Goal: Check status: Check status

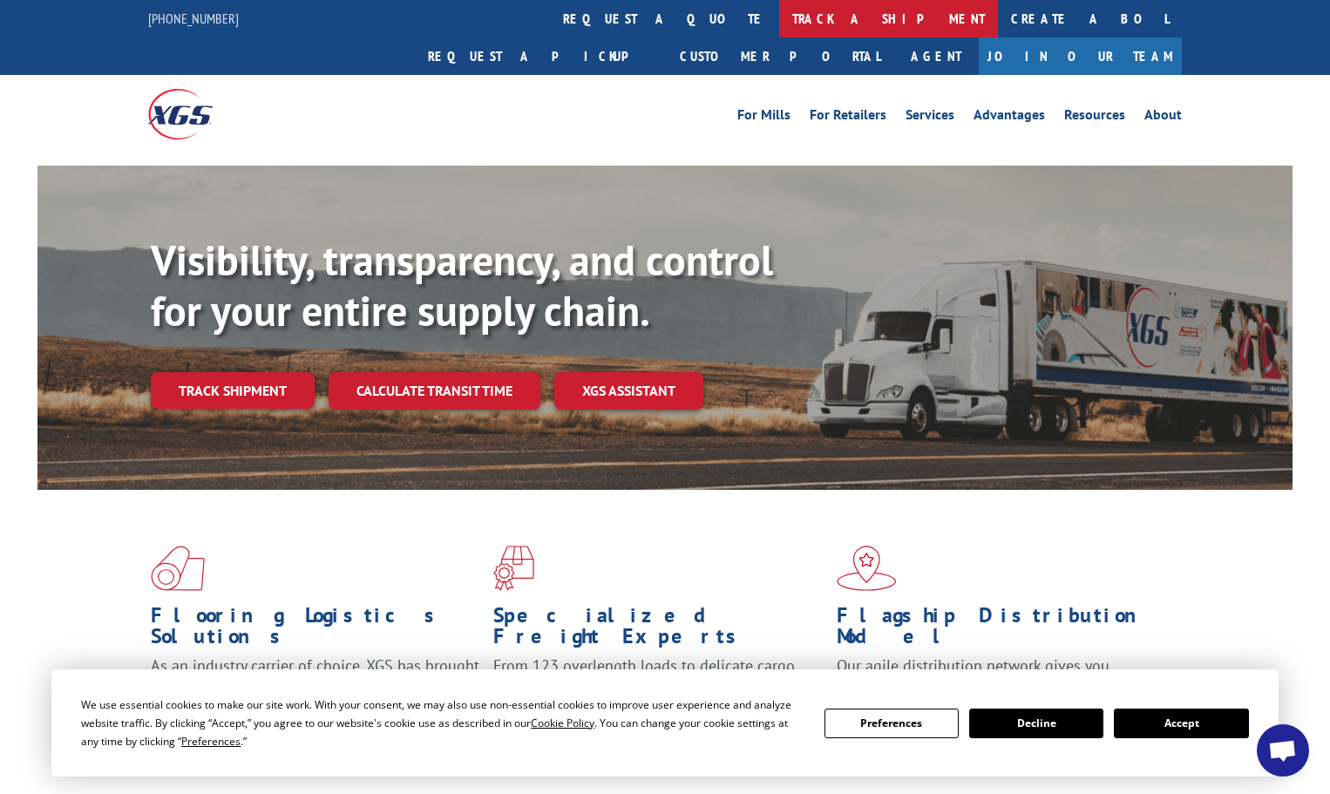
click at [779, 10] on link "track a shipment" at bounding box center [888, 18] width 219 height 37
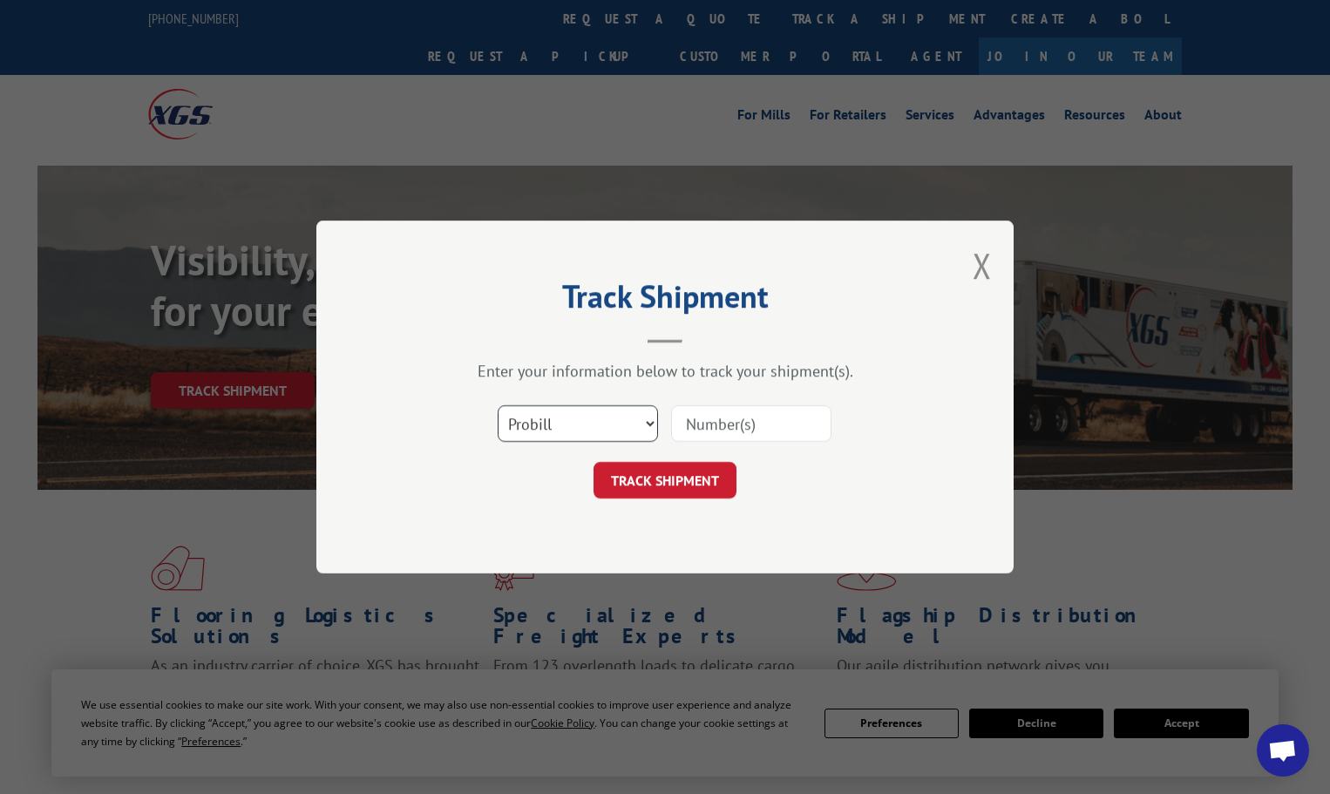
click at [581, 407] on select "Select category... Probill BOL PO" at bounding box center [578, 423] width 160 height 37
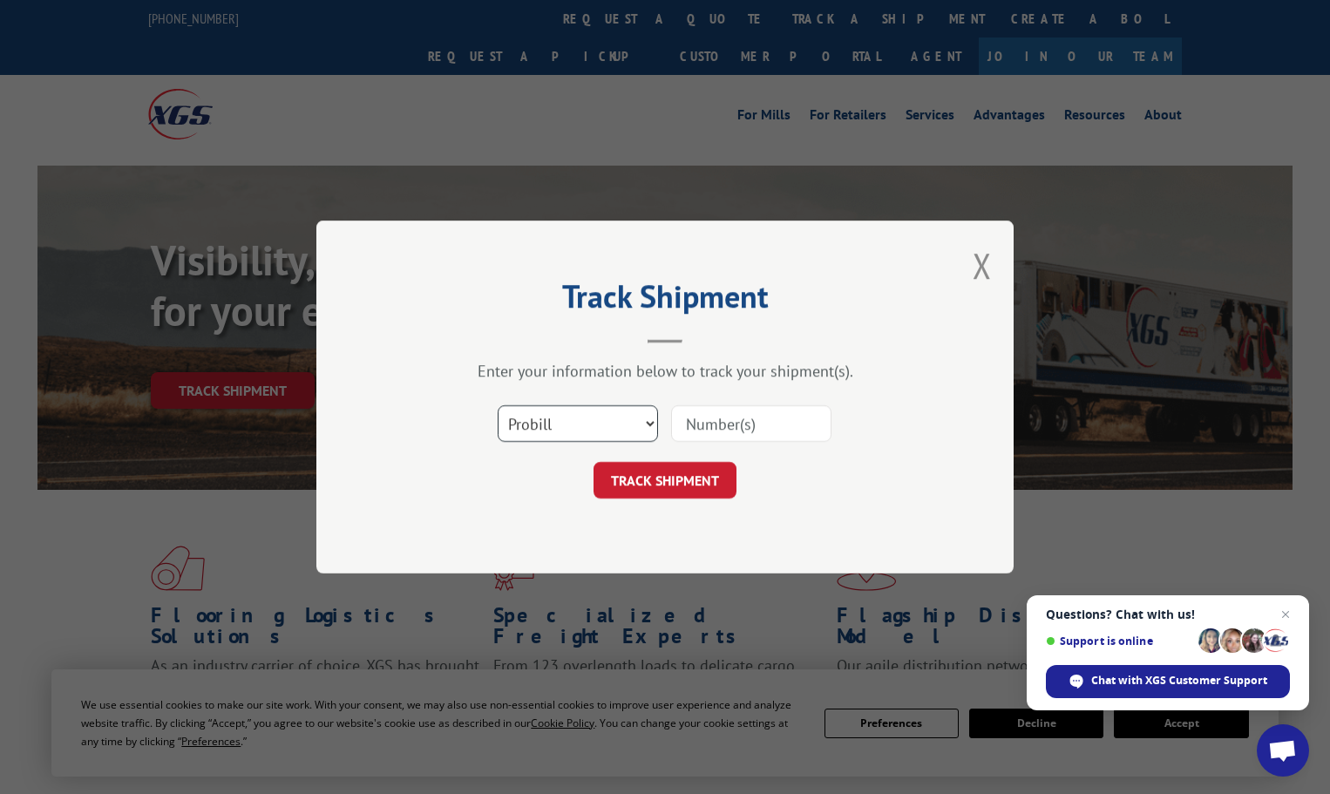
select select "po"
click at [498, 405] on select "Select category... Probill BOL PO" at bounding box center [578, 423] width 160 height 37
click at [695, 436] on input at bounding box center [751, 423] width 160 height 37
paste input "22540040"
type input "22540040"
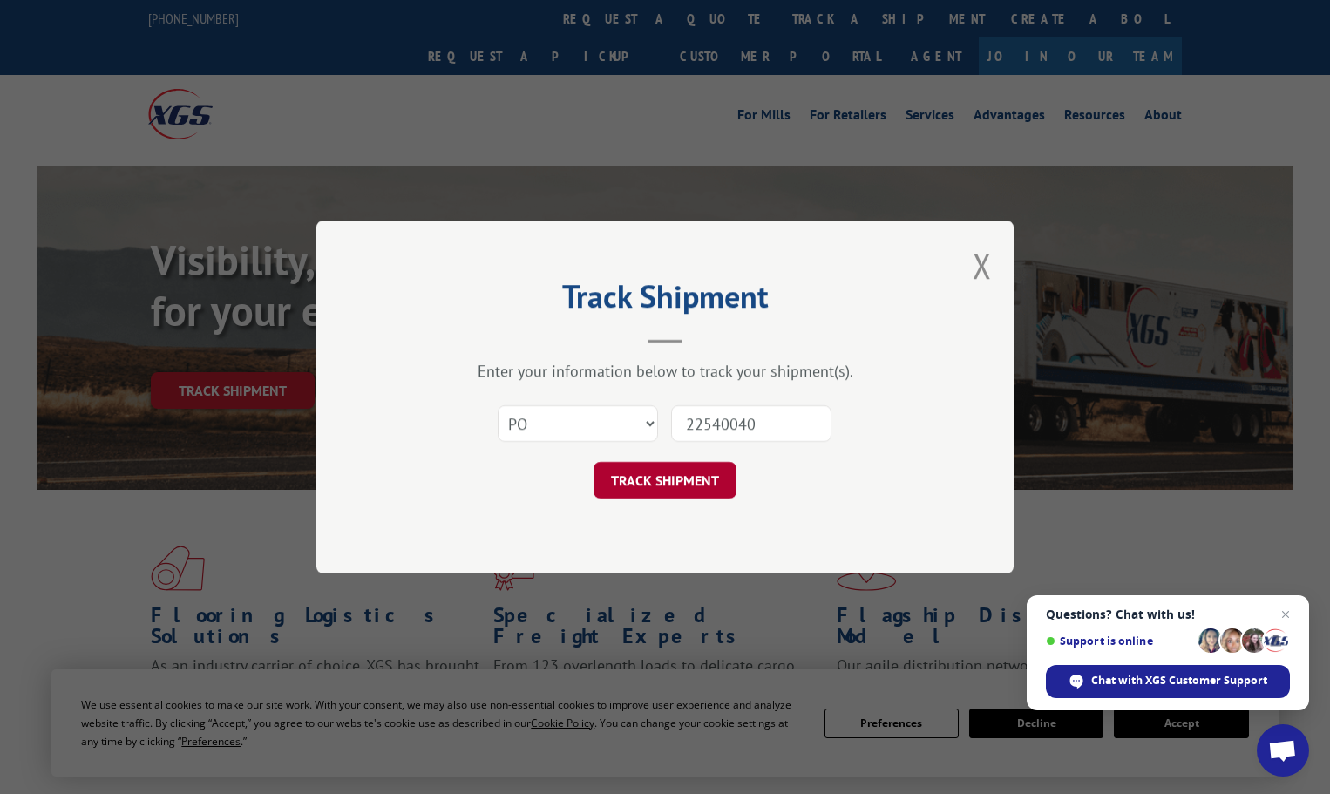
click at [639, 483] on button "TRACK SHIPMENT" at bounding box center [664, 480] width 143 height 37
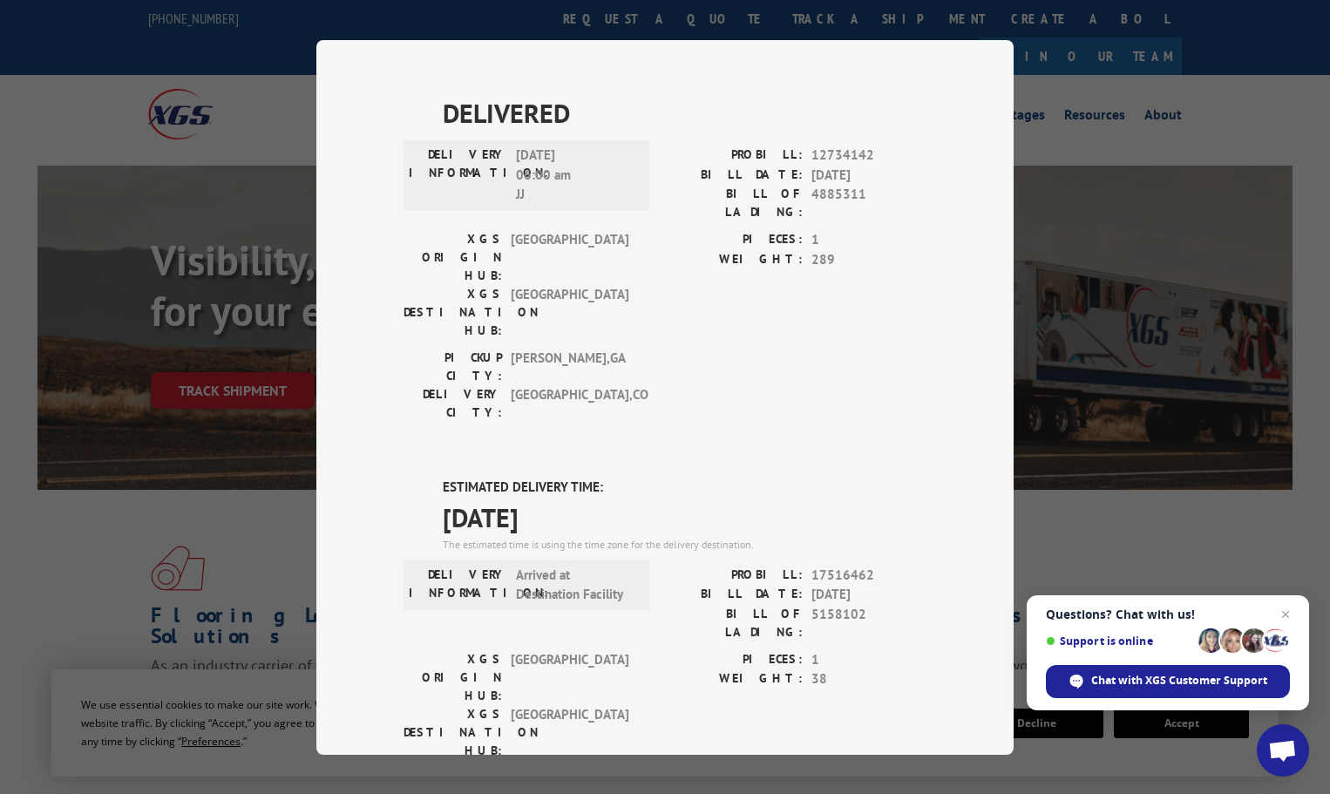
scroll to position [291, 0]
